Goal: Information Seeking & Learning: Check status

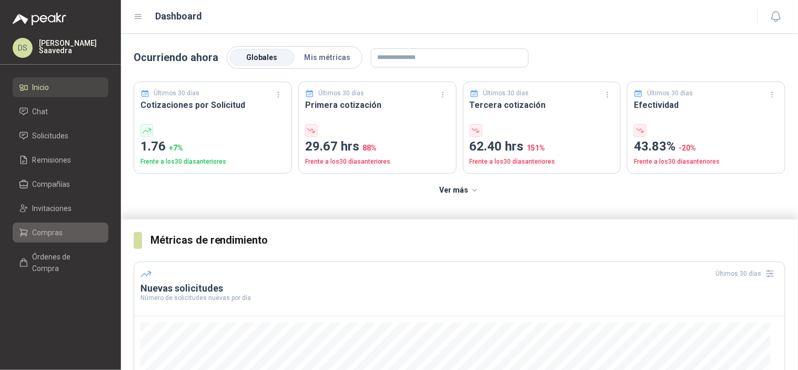
click at [44, 225] on link "Compras" at bounding box center [61, 232] width 96 height 20
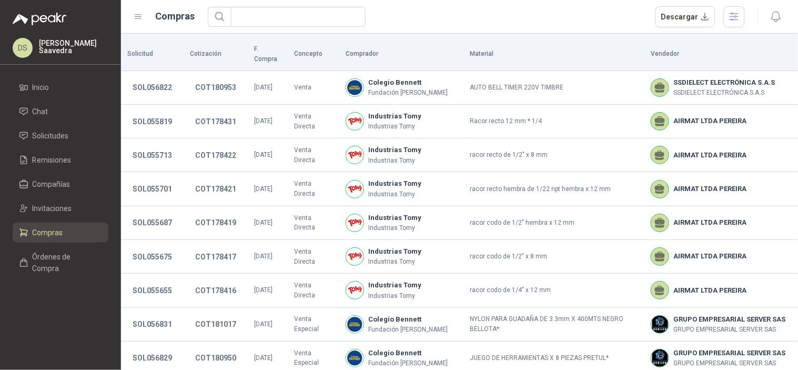
click at [747, 12] on div at bounding box center [764, 16] width 40 height 16
click at [742, 14] on button "button" at bounding box center [733, 16] width 21 height 21
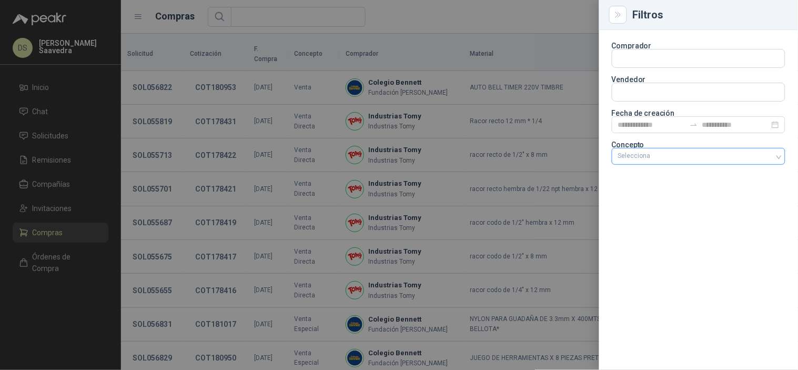
click at [701, 151] on div "Selecciona" at bounding box center [697, 156] width 173 height 17
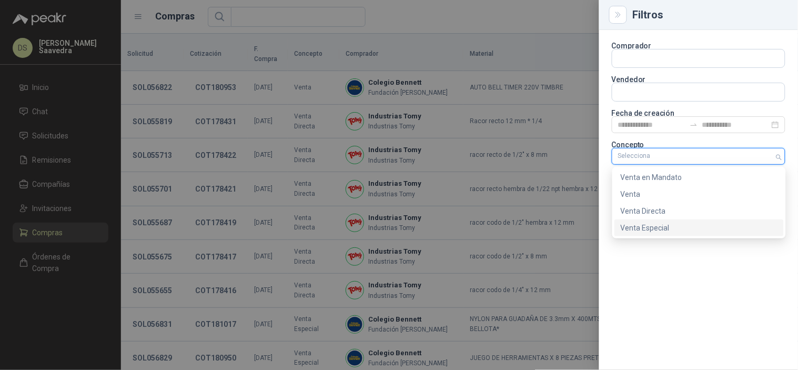
click at [669, 219] on div "Venta Especial" at bounding box center [698, 227] width 169 height 17
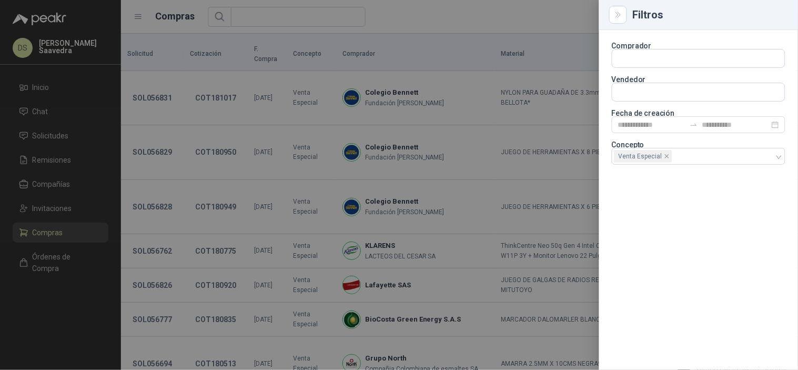
click at [520, 20] on div at bounding box center [399, 185] width 798 height 370
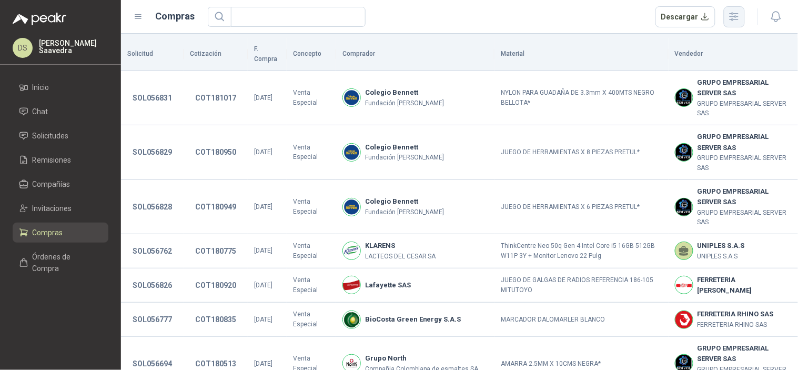
click at [729, 17] on icon "button" at bounding box center [734, 17] width 12 height 12
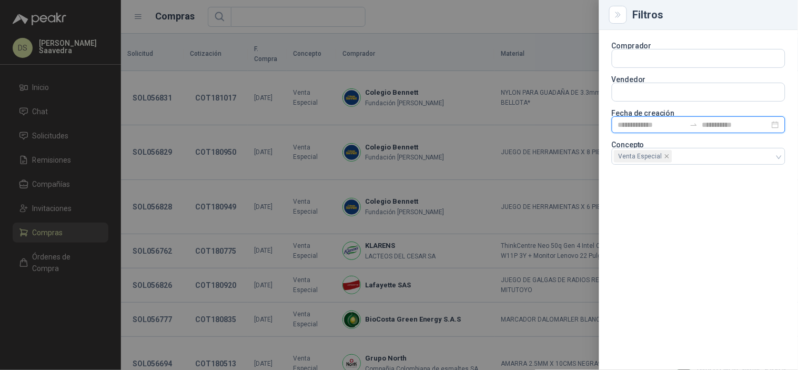
click at [669, 126] on input at bounding box center [651, 125] width 67 height 12
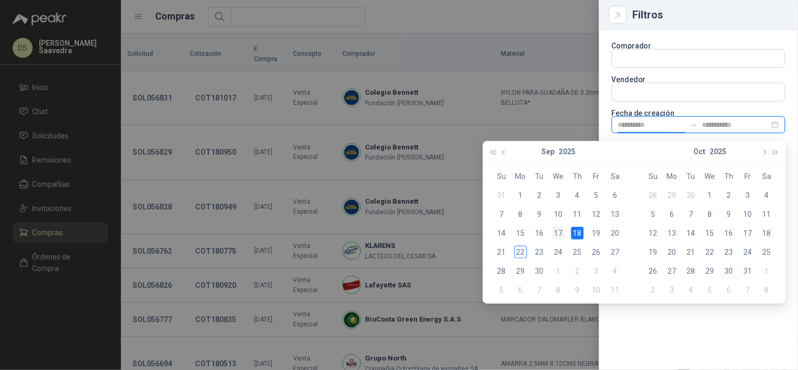
type input "**********"
click at [560, 232] on div "17" at bounding box center [558, 233] width 13 height 13
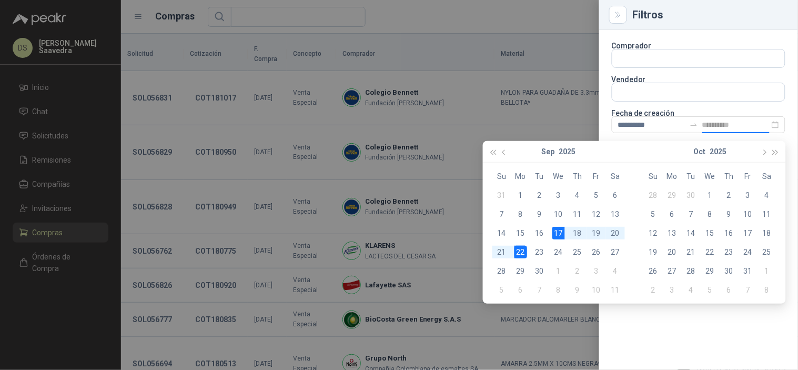
click at [524, 252] on div "22" at bounding box center [520, 252] width 13 height 13
type input "**********"
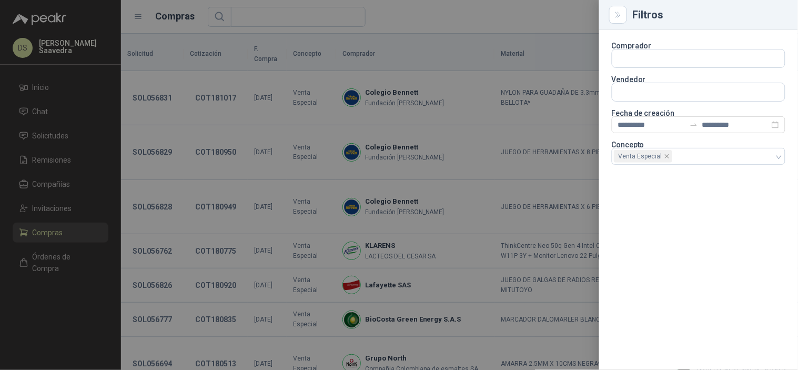
drag, startPoint x: 534, startPoint y: 17, endPoint x: 533, endPoint y: 24, distance: 7.4
click at [534, 17] on div at bounding box center [399, 185] width 798 height 370
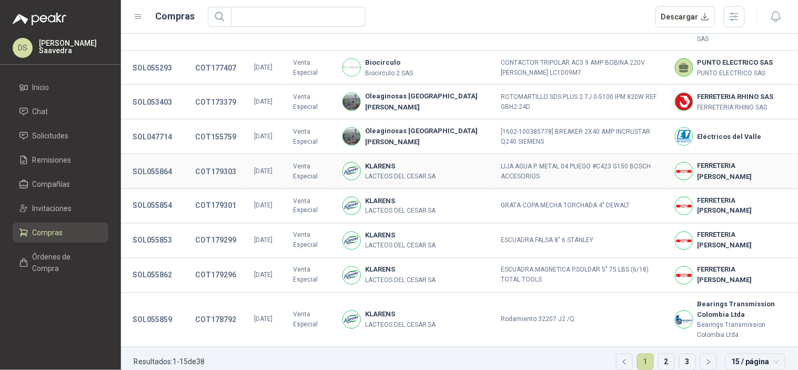
scroll to position [342, 0]
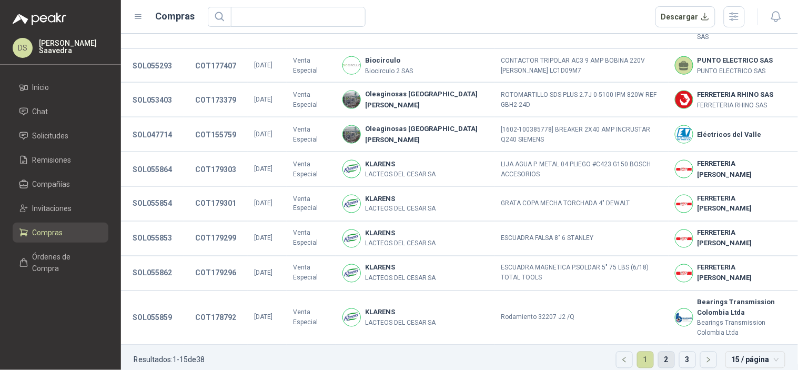
click at [658, 353] on link "2" at bounding box center [666, 360] width 16 height 16
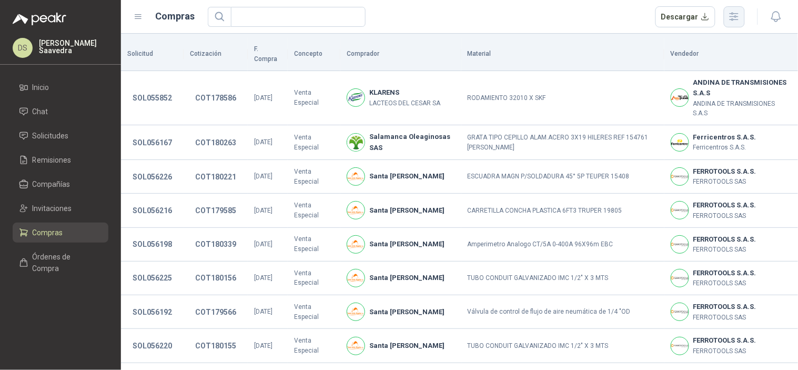
click at [735, 12] on icon "button" at bounding box center [734, 17] width 12 height 12
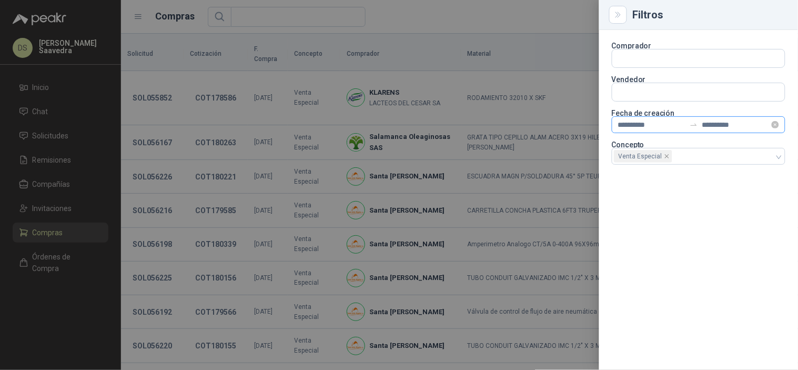
click at [697, 124] on icon "swap-right" at bounding box center [693, 124] width 8 height 8
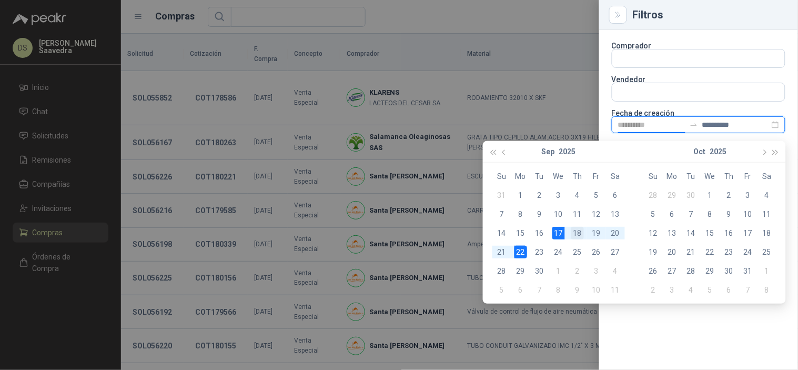
type input "**********"
click at [575, 232] on div "18" at bounding box center [577, 233] width 13 height 13
click at [522, 251] on div "22" at bounding box center [520, 252] width 13 height 13
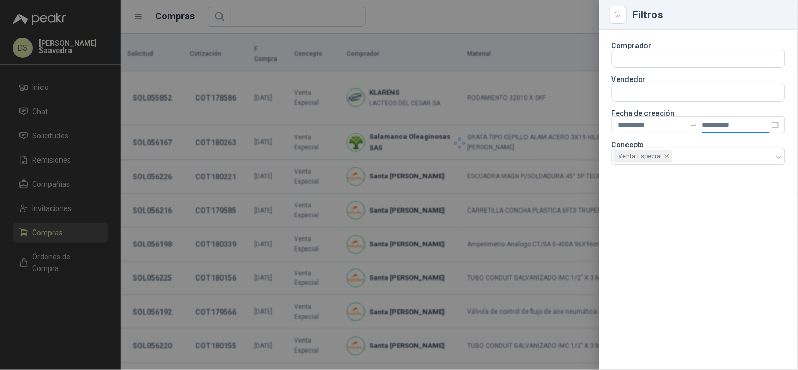
type input "**********"
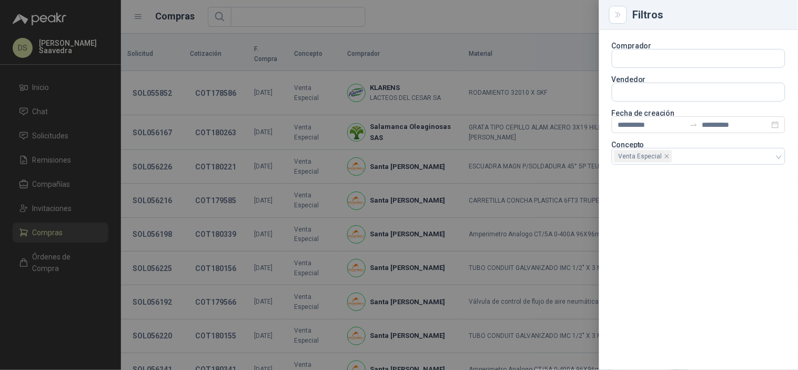
click at [529, 26] on div at bounding box center [399, 185] width 798 height 370
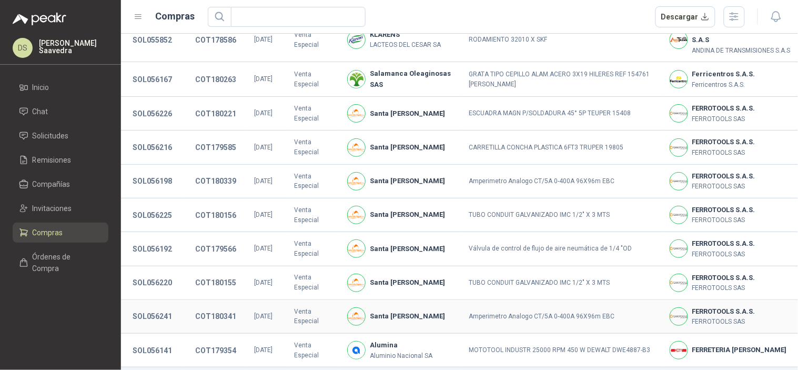
scroll to position [77, 0]
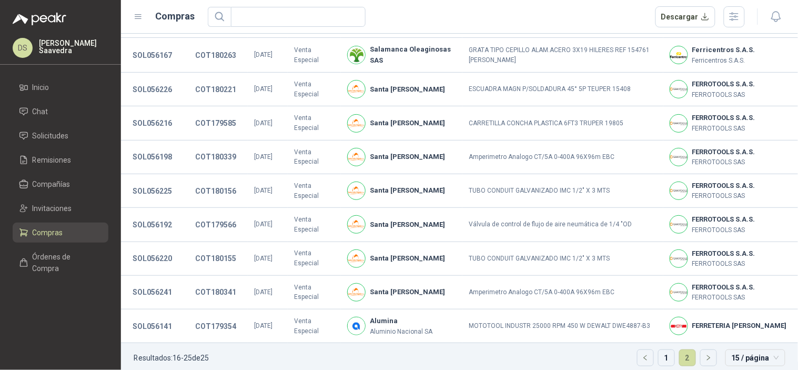
click at [648, 346] on ul "Resultados: 16 - 25 de 25 1 2 15 / página" at bounding box center [459, 361] width 677 height 36
click at [658, 350] on link "1" at bounding box center [666, 358] width 16 height 16
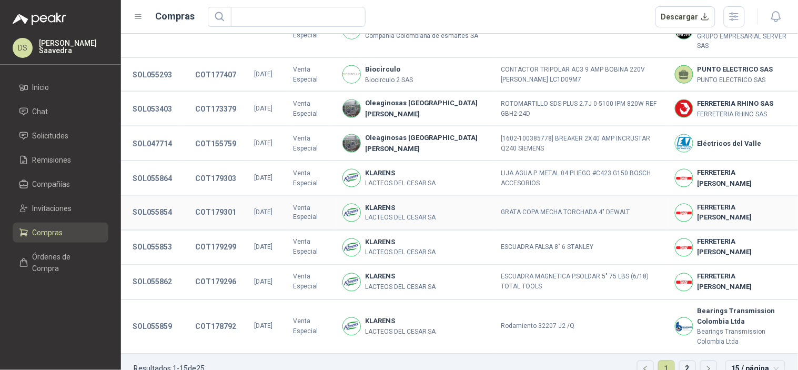
scroll to position [342, 0]
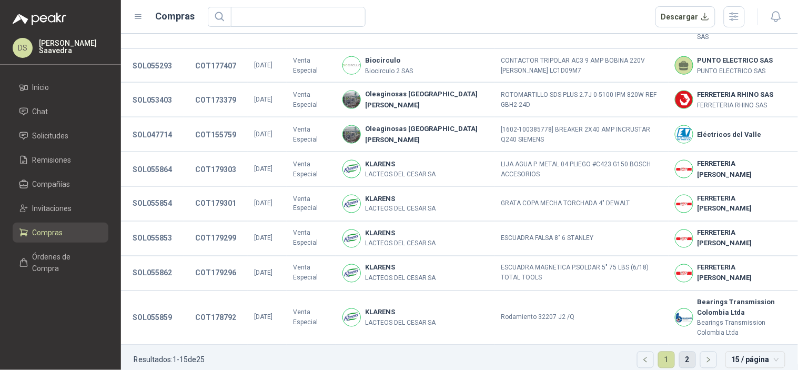
click at [680, 352] on link "2" at bounding box center [687, 360] width 16 height 16
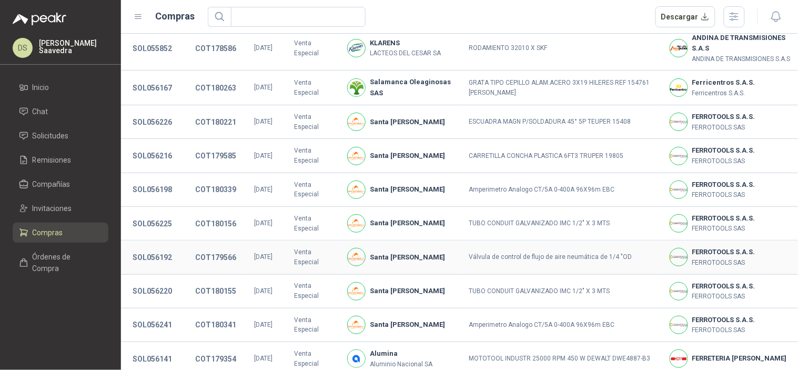
scroll to position [77, 0]
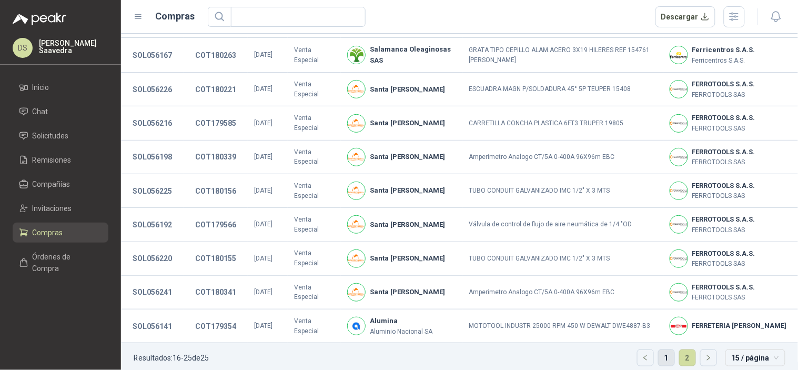
click at [660, 350] on link "1" at bounding box center [666, 358] width 16 height 16
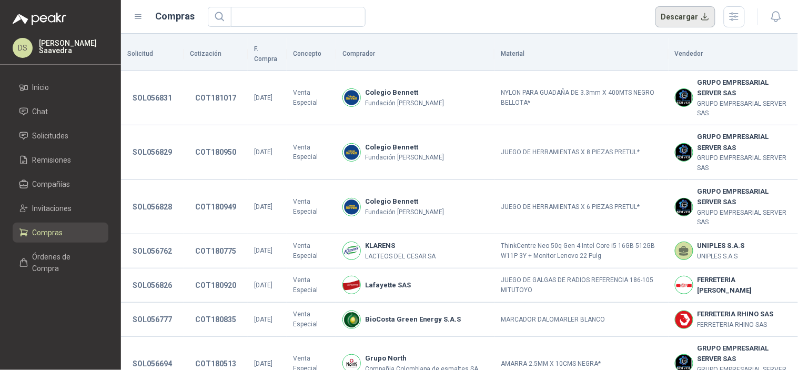
click at [681, 17] on button "Descargar" at bounding box center [685, 16] width 60 height 21
click at [743, 17] on button "button" at bounding box center [733, 16] width 21 height 21
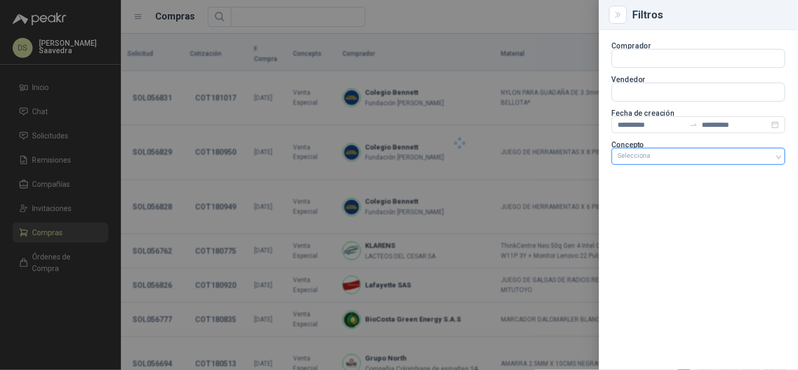
click at [738, 157] on div at bounding box center [693, 155] width 158 height 7
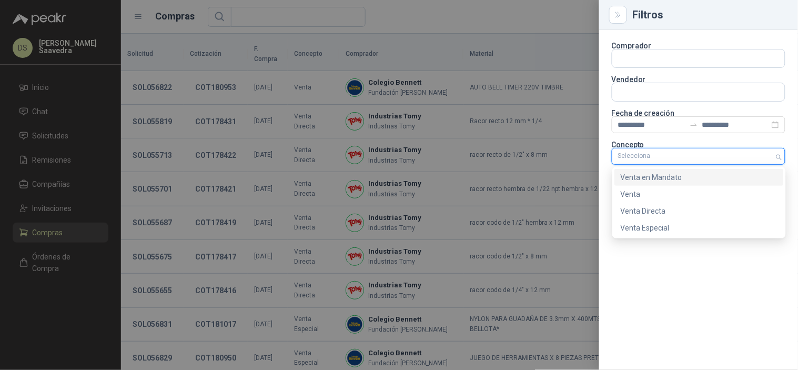
click at [675, 180] on div "Venta en Mandato" at bounding box center [698, 177] width 157 height 12
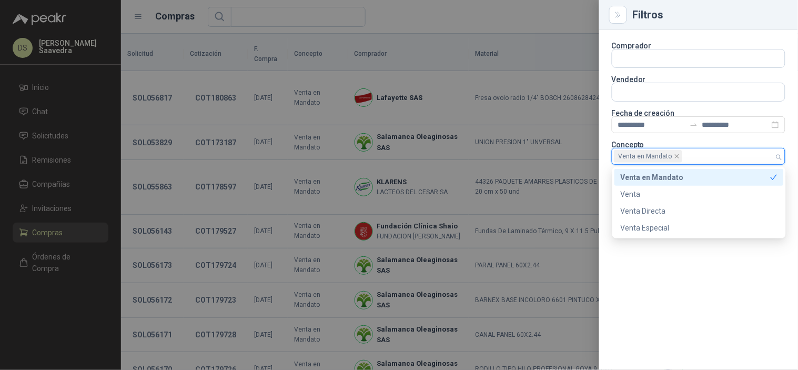
click at [555, 17] on div at bounding box center [399, 185] width 798 height 370
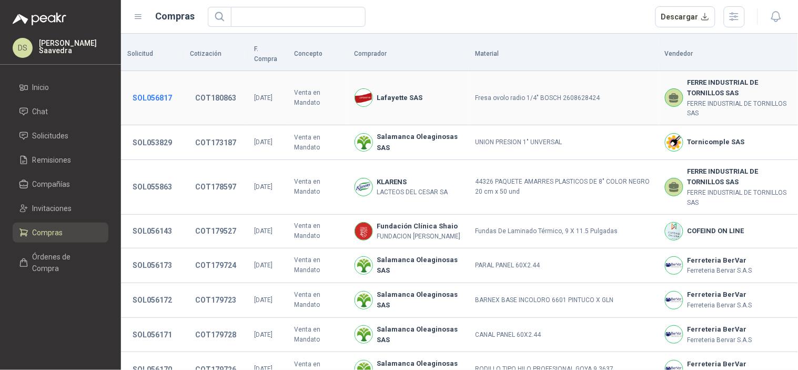
click at [145, 88] on button "SOL056817" at bounding box center [152, 97] width 50 height 19
